Goal: Task Accomplishment & Management: Manage account settings

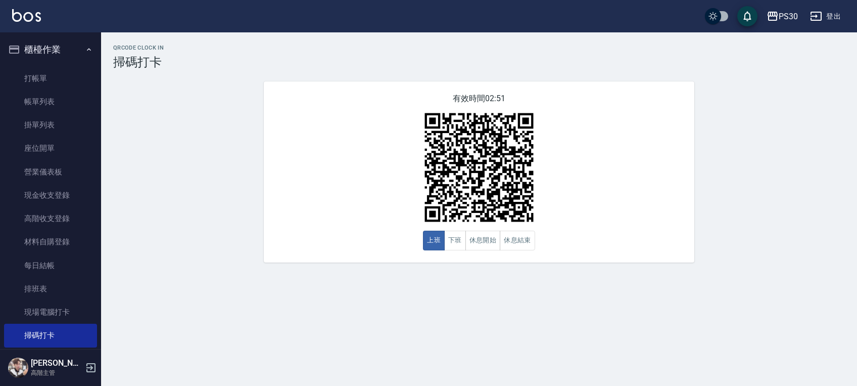
scroll to position [197, 0]
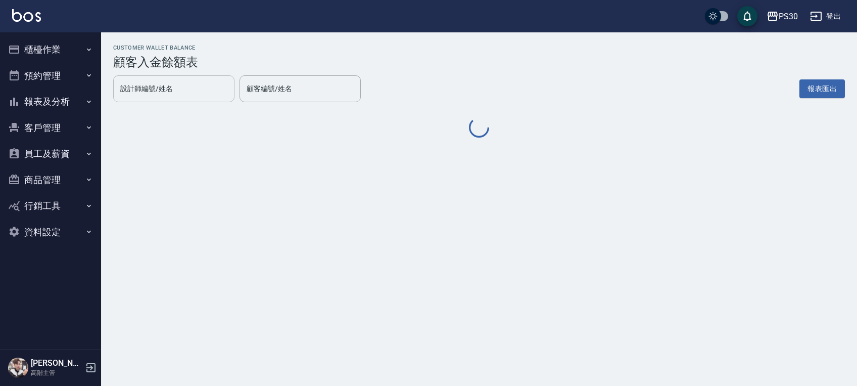
click at [171, 93] on input "設計師編號/姓名" at bounding box center [174, 89] width 112 height 18
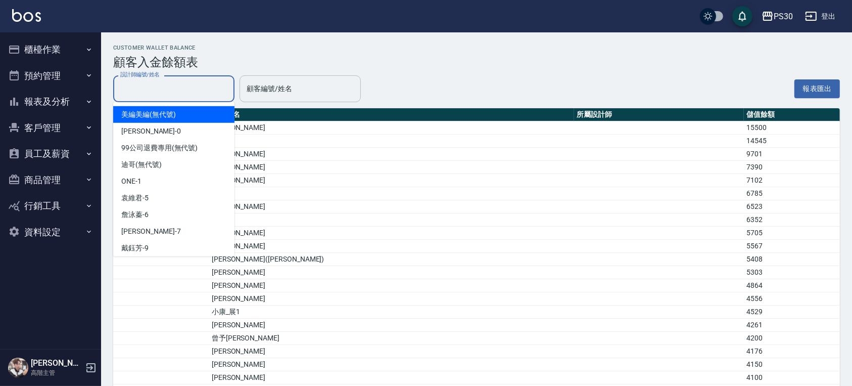
click at [295, 99] on div "顧客編號/姓名" at bounding box center [299, 88] width 121 height 27
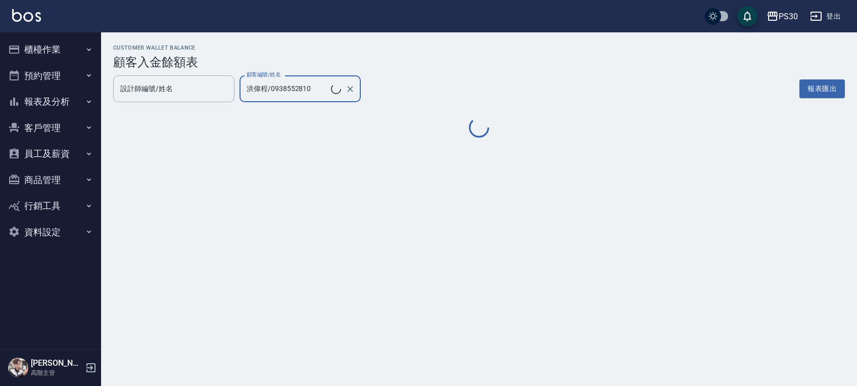
type input "洪偉程/0938552810"
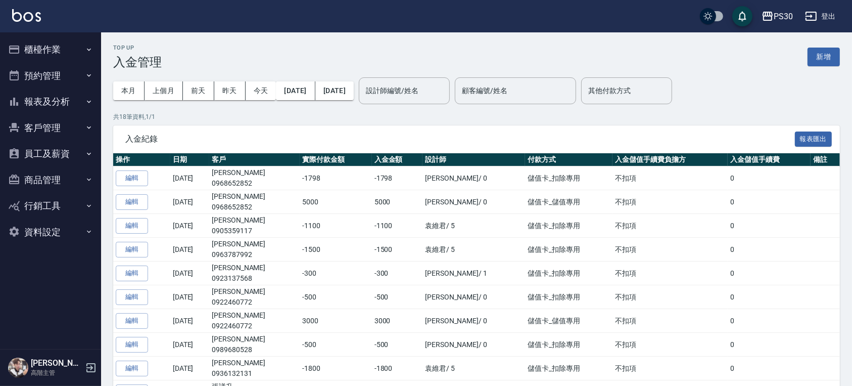
drag, startPoint x: 825, startPoint y: 56, endPoint x: 812, endPoint y: 64, distance: 14.3
click at [825, 56] on button "新增" at bounding box center [823, 56] width 32 height 19
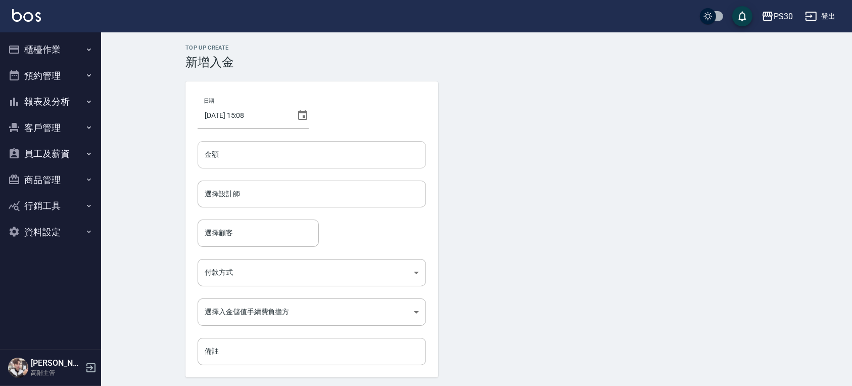
click at [313, 157] on input "金額" at bounding box center [312, 154] width 228 height 27
type input "-450"
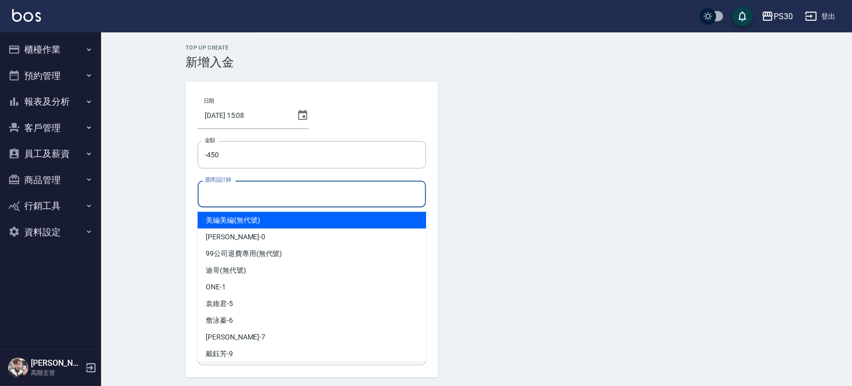
click at [351, 198] on input "選擇設計師" at bounding box center [311, 194] width 219 height 18
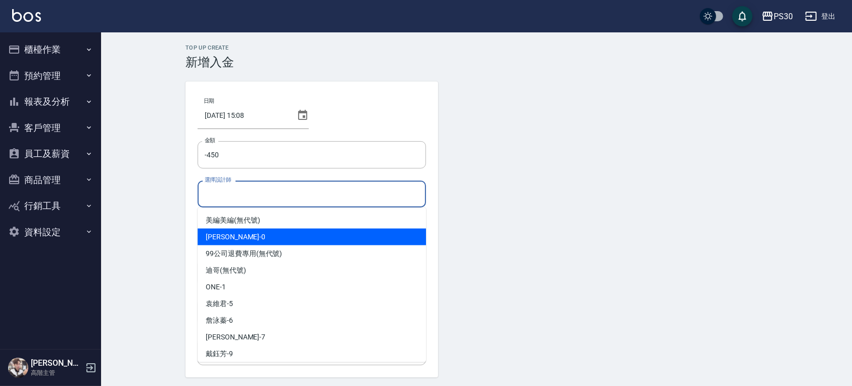
click at [325, 243] on div "廖金城 -0" at bounding box center [312, 236] width 228 height 17
type input "廖金城-0"
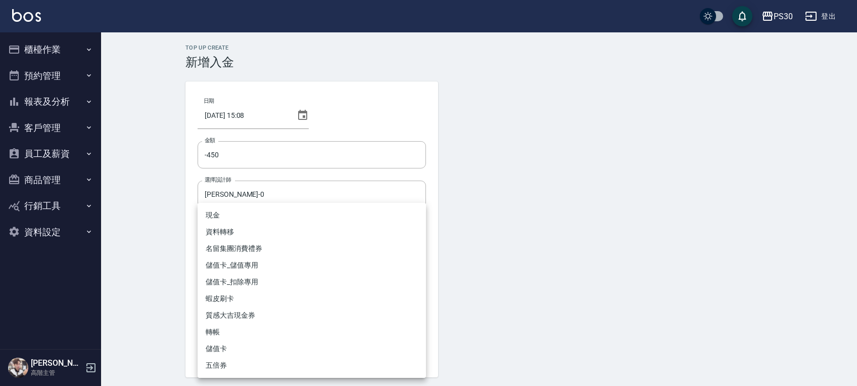
click at [299, 273] on body "PS30 登出 櫃檯作業 打帳單 帳單列表 掛單列表 座位開單 營業儀表板 現金收支登錄 高階收支登錄 材料自購登錄 每日結帳 排班表 現場電腦打卡 掃碼打卡…" at bounding box center [428, 209] width 857 height 419
click at [265, 279] on li "儲值卡_扣除專用" at bounding box center [312, 281] width 228 height 17
type input "儲值卡_扣除專用"
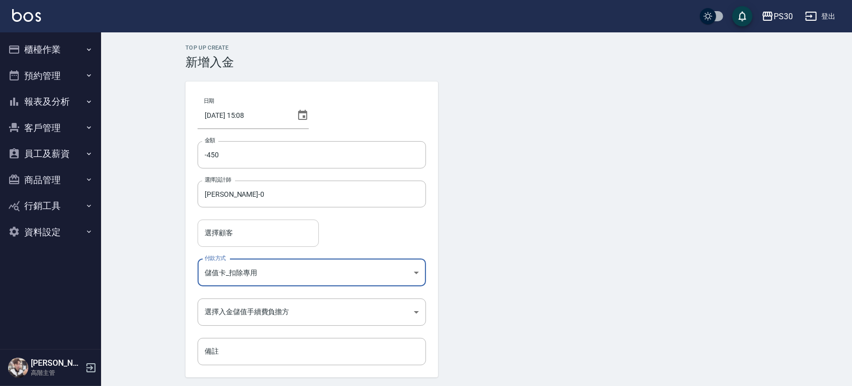
click at [255, 226] on input "選擇顧客" at bounding box center [258, 233] width 112 height 18
click at [371, 232] on div "選擇顧客 選擇顧客" at bounding box center [312, 232] width 228 height 27
click at [249, 230] on input "選擇顧客" at bounding box center [258, 233] width 112 height 18
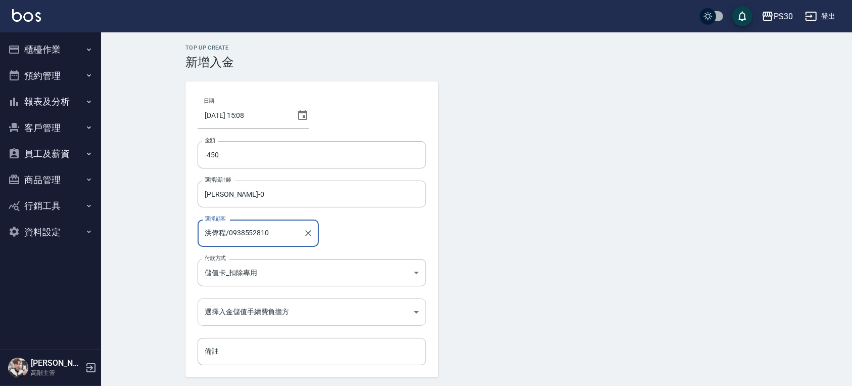
type input "洪偉程/0938552810"
click at [257, 306] on body "PS30 登出 櫃檯作業 打帳單 帳單列表 掛單列表 座位開單 營業儀表板 現金收支登錄 高階收支登錄 材料自購登錄 每日結帳 排班表 現場電腦打卡 掃碼打卡…" at bounding box center [426, 209] width 852 height 419
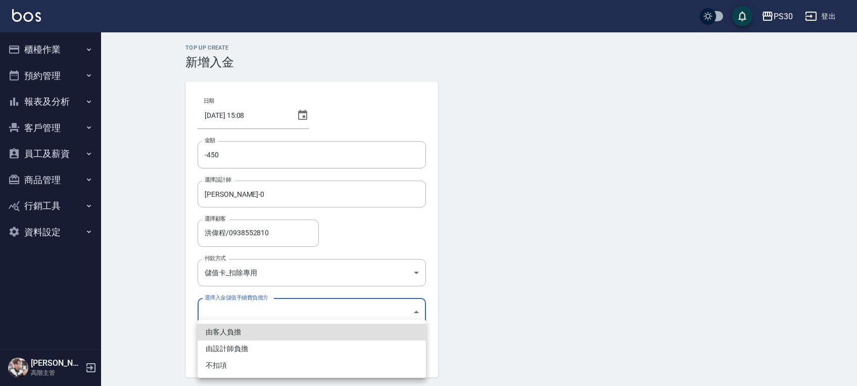
click at [257, 362] on li "不扣項" at bounding box center [312, 365] width 228 height 17
type input "WITHOUTHANDLINGFEE"
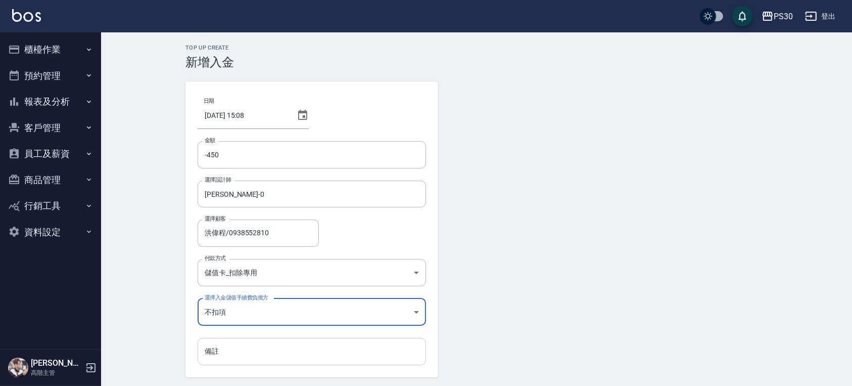
scroll to position [34, 0]
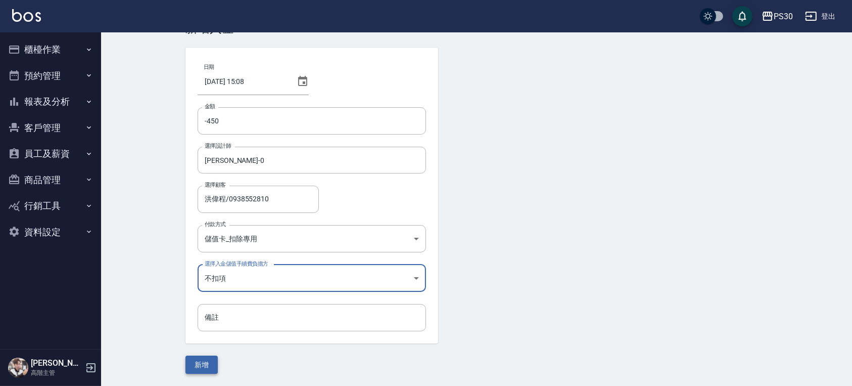
click at [208, 361] on button "新增" at bounding box center [201, 364] width 32 height 19
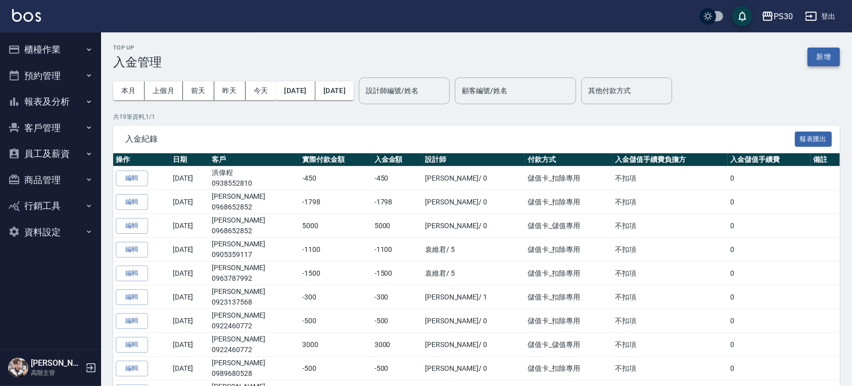
click at [825, 56] on button "新增" at bounding box center [823, 56] width 32 height 19
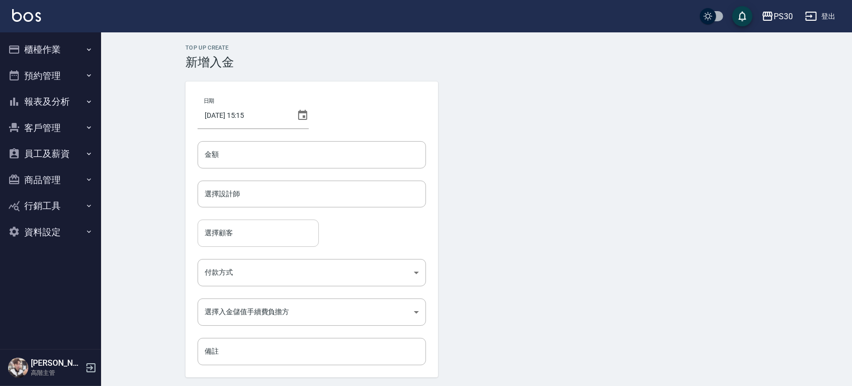
click at [258, 229] on input "選擇顧客" at bounding box center [258, 233] width 112 height 18
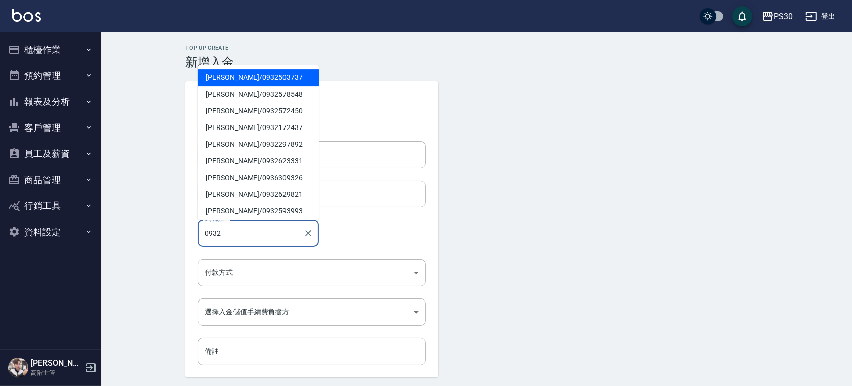
click at [261, 82] on span "[PERSON_NAME]/ 0932503737" at bounding box center [258, 77] width 121 height 17
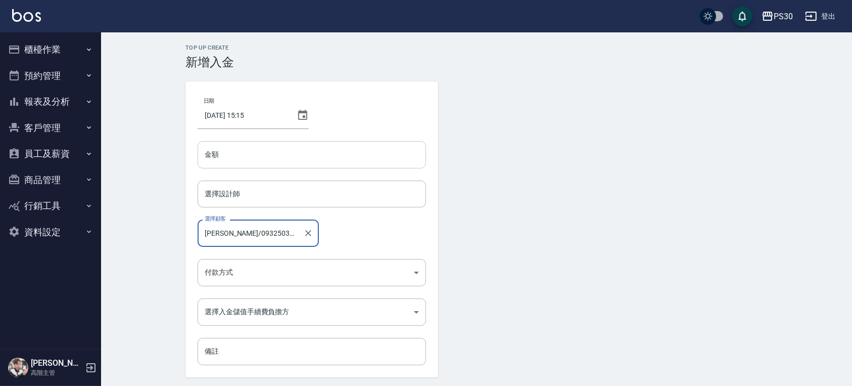
type input "[PERSON_NAME]/0932503737"
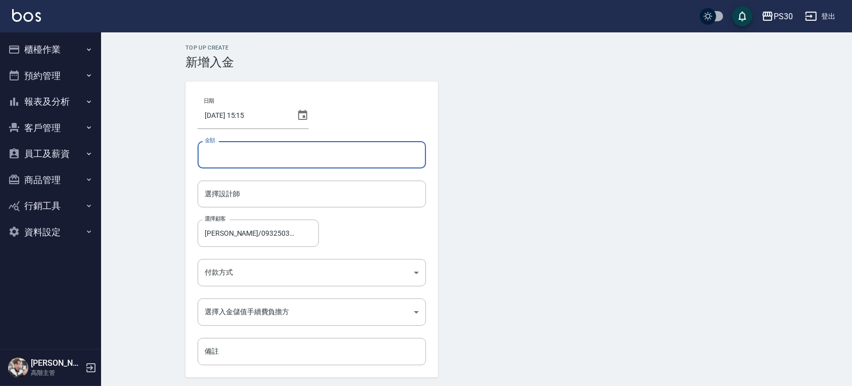
click at [299, 159] on input "金額" at bounding box center [312, 154] width 228 height 27
type input "-100"
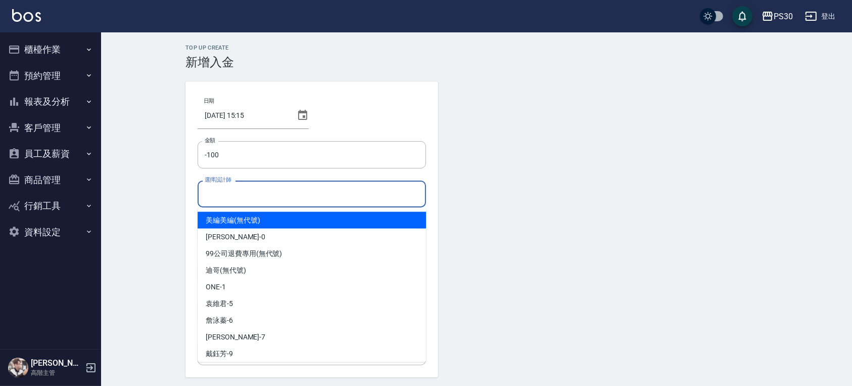
click at [385, 198] on input "選擇設計師" at bounding box center [311, 194] width 219 height 18
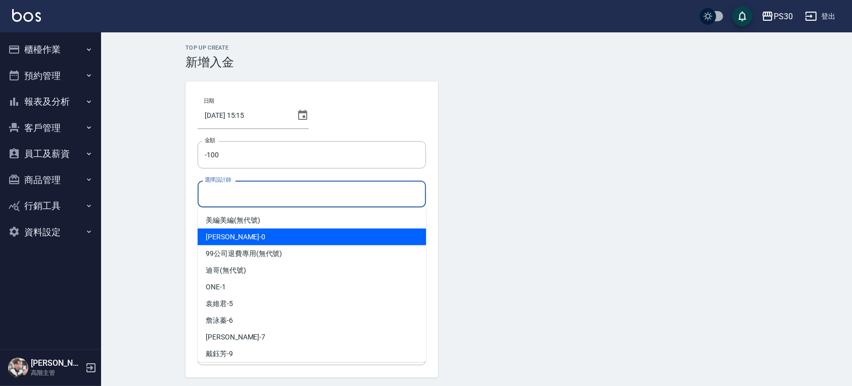
click at [282, 244] on div "廖金城 -0" at bounding box center [312, 236] width 228 height 17
type input "廖金城-0"
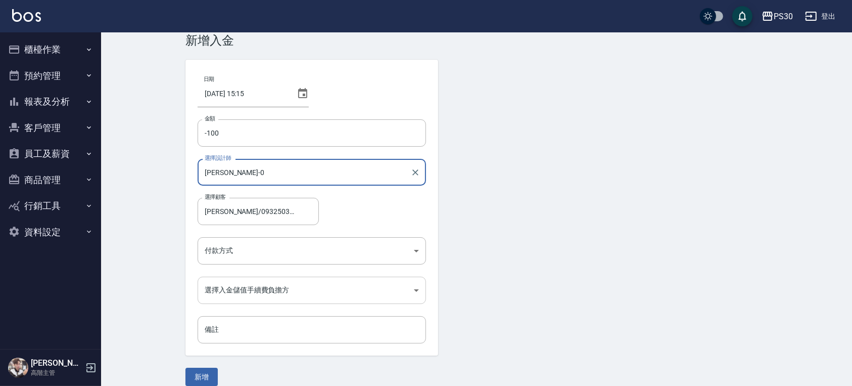
scroll to position [34, 0]
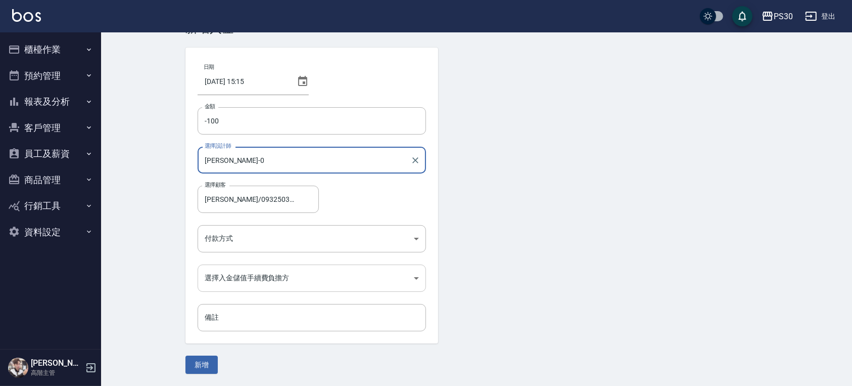
click at [273, 281] on body "PS30 登出 櫃檯作業 打帳單 帳單列表 掛單列表 座位開單 營業儀表板 現金收支登錄 高階收支登錄 材料自購登錄 每日結帳 排班表 現場電腦打卡 掃碼打卡…" at bounding box center [426, 175] width 852 height 419
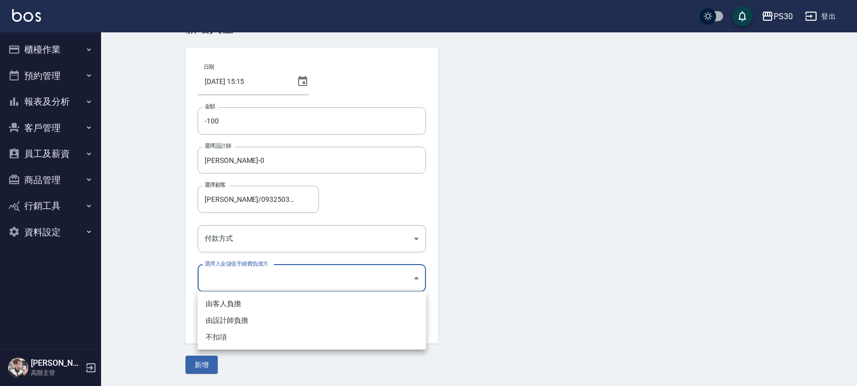
click at [251, 339] on li "不扣項" at bounding box center [312, 336] width 228 height 17
type input "WITHOUTHANDLINGFEE"
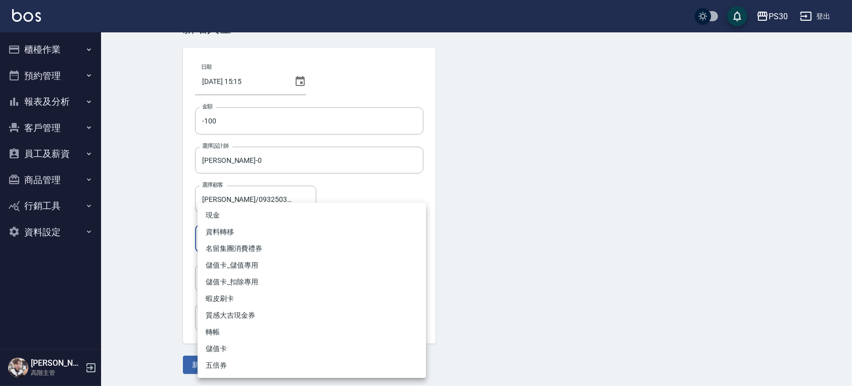
click at [238, 238] on body "PS30 登出 櫃檯作業 打帳單 帳單列表 掛單列表 座位開單 營業儀表板 現金收支登錄 高階收支登錄 材料自購登錄 每日結帳 排班表 現場電腦打卡 掃碼打卡…" at bounding box center [426, 175] width 852 height 419
click at [246, 280] on li "儲值卡_扣除專用" at bounding box center [312, 281] width 228 height 17
type input "儲值卡_扣除專用"
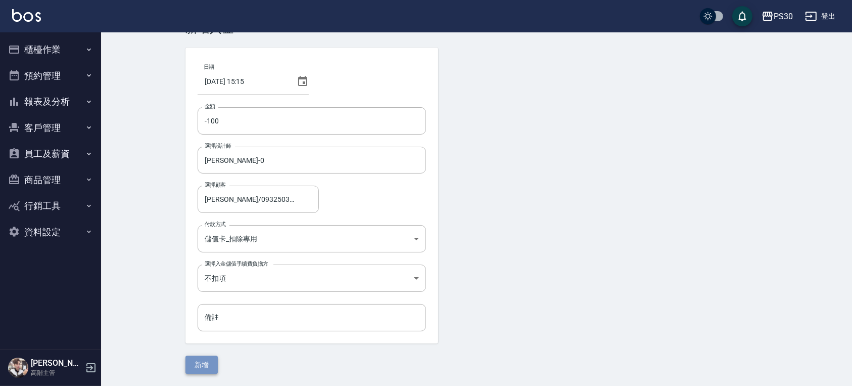
click at [203, 358] on button "新增" at bounding box center [201, 364] width 32 height 19
click at [203, 358] on form "日期 2025/09/16 15:15 金額 -100 金額 選擇設計師 廖金城-0 選擇設計師 選擇顧客 楊竺諠/0932503737 選擇顧客 付款方式 …" at bounding box center [476, 210] width 582 height 326
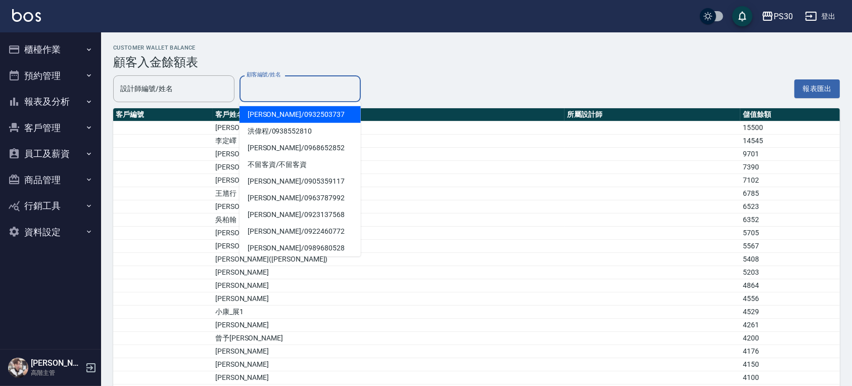
click at [328, 89] on input "顧客編號/姓名" at bounding box center [300, 89] width 112 height 18
click at [281, 105] on ul "[PERSON_NAME]/ 0932503737 洪偉程 / 0938552810 [PERSON_NAME]/ 0968652852 不留客資 / 不留客…" at bounding box center [299, 179] width 121 height 154
click at [280, 111] on span "[PERSON_NAME]/ 0932503737" at bounding box center [299, 114] width 121 height 17
type input "[PERSON_NAME]/0932503737"
